Goal: Use online tool/utility: Utilize a website feature to perform a specific function

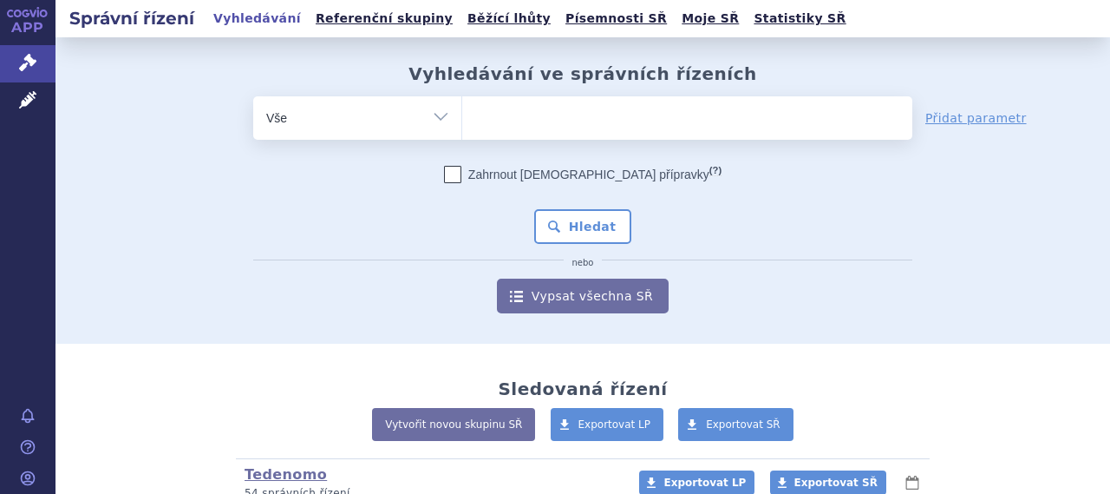
click at [128, 142] on div "odstranit Vše Spisová značka Typ SŘ" at bounding box center [582, 204] width 985 height 217
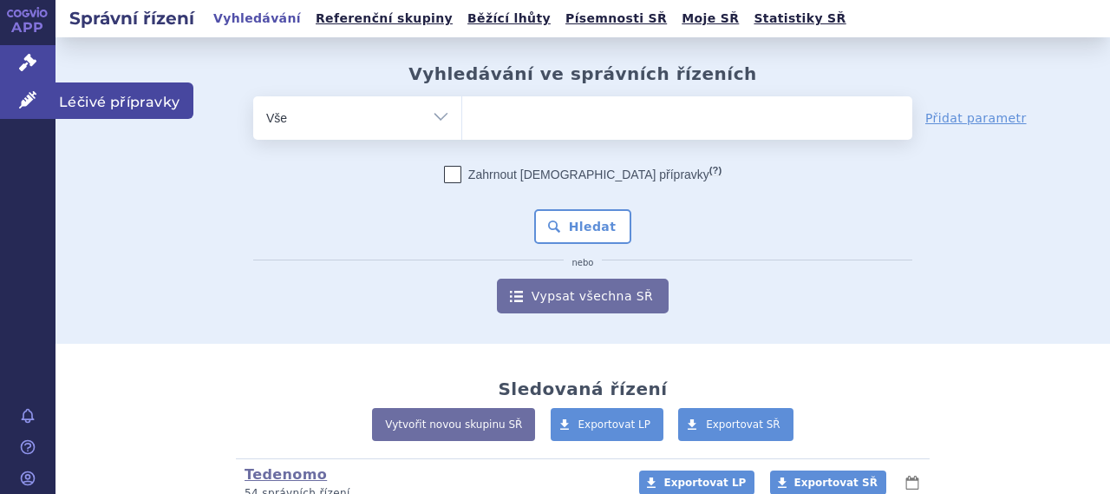
click at [90, 101] on span "Léčivé přípravky" at bounding box center [125, 100] width 138 height 36
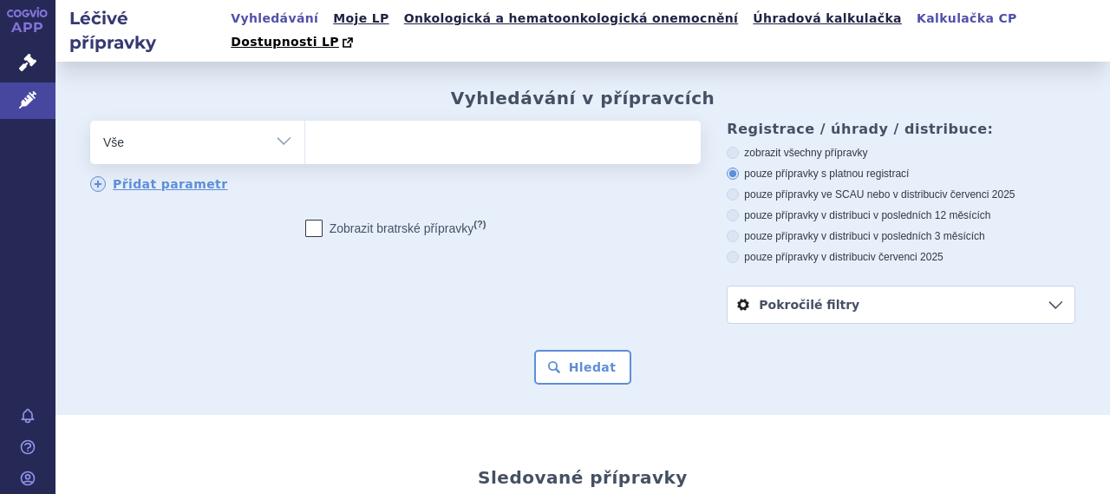
click at [912, 18] on link "Kalkulačka CP" at bounding box center [967, 18] width 111 height 23
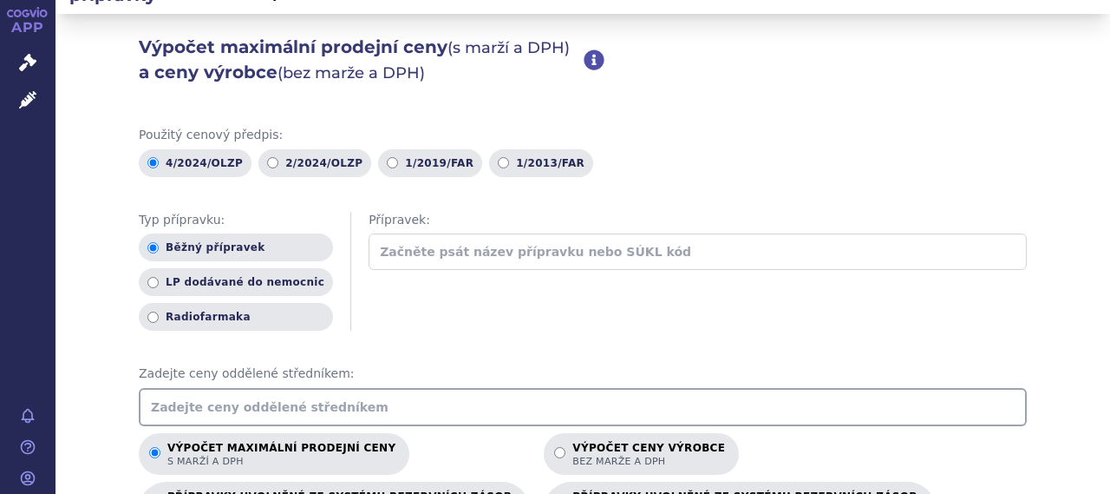
scroll to position [173, 0]
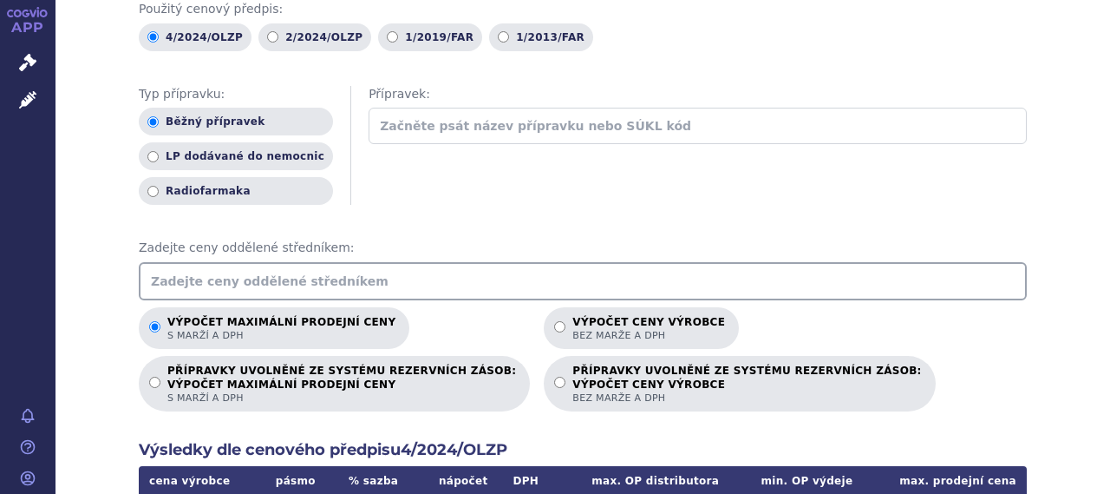
click at [350, 262] on input "text" at bounding box center [583, 281] width 888 height 38
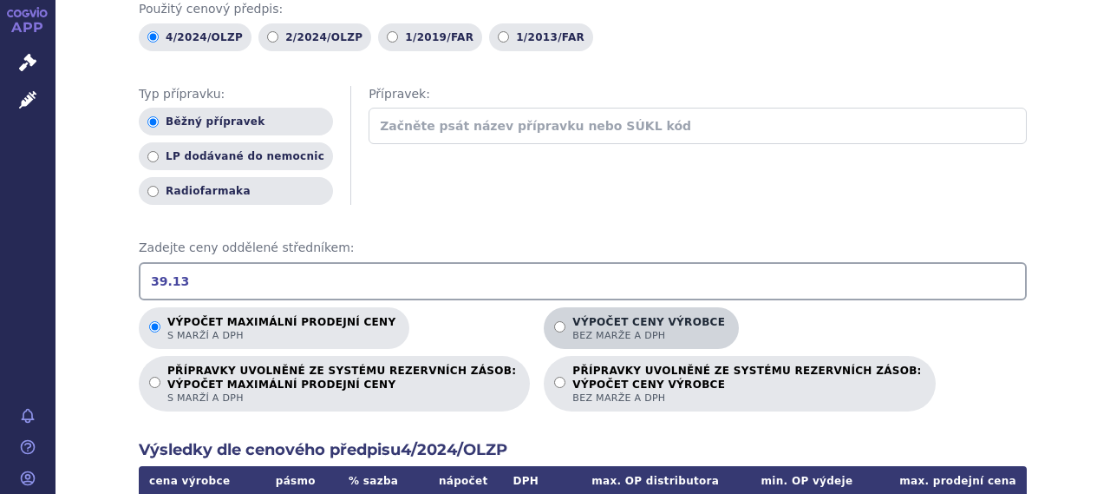
type input "39.13"
click at [580, 316] on p "Výpočet ceny výrobce bez marže a DPH" at bounding box center [648, 329] width 153 height 26
click at [566, 321] on input "Výpočet ceny výrobce bez marže a DPH" at bounding box center [559, 326] width 11 height 11
radio input "true"
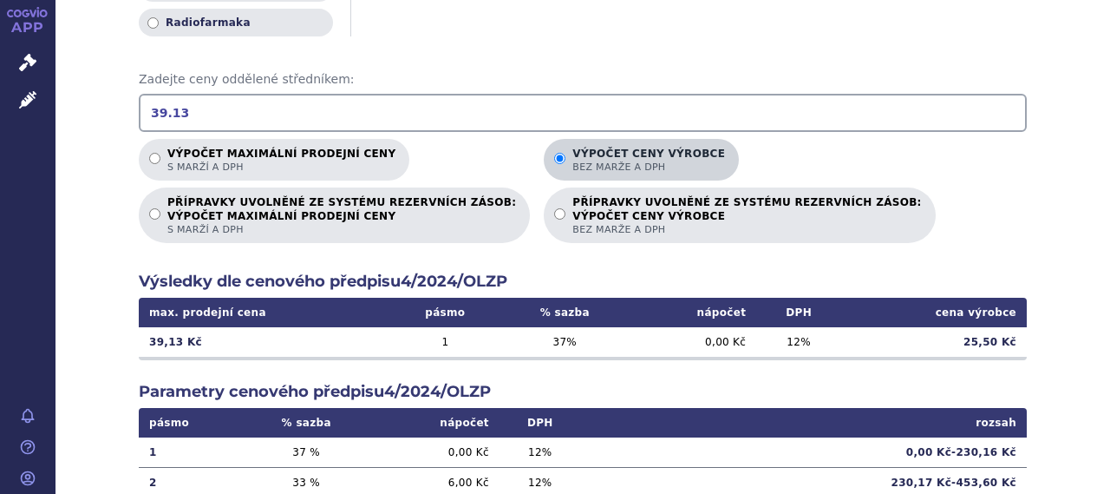
scroll to position [347, 0]
